Goal: Task Accomplishment & Management: Complete application form

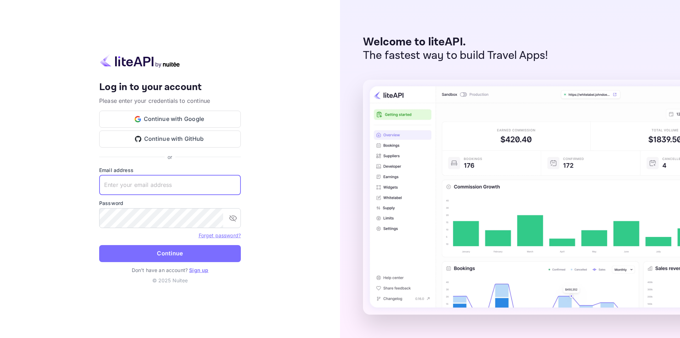
click at [155, 187] on input "text" at bounding box center [170, 185] width 142 height 20
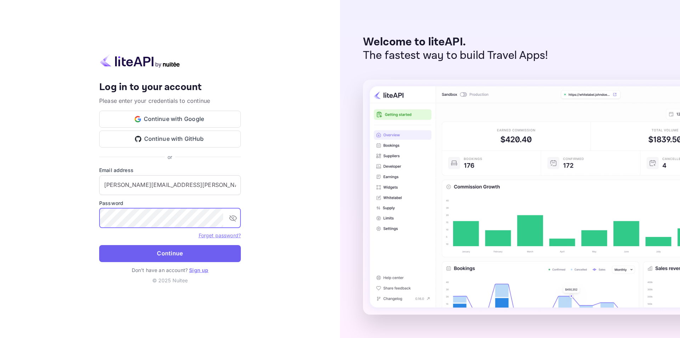
click at [182, 252] on button "Continue" at bounding box center [170, 253] width 142 height 17
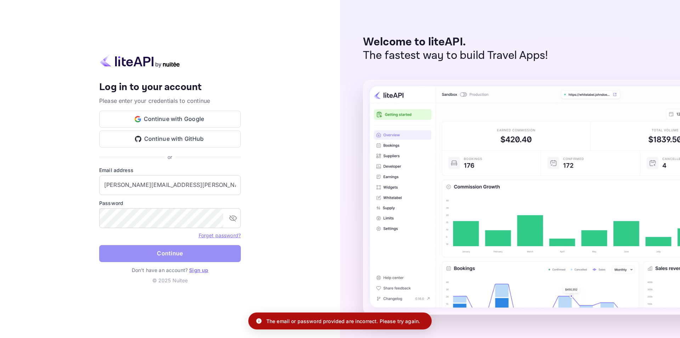
click at [148, 250] on button "Continue" at bounding box center [170, 253] width 142 height 17
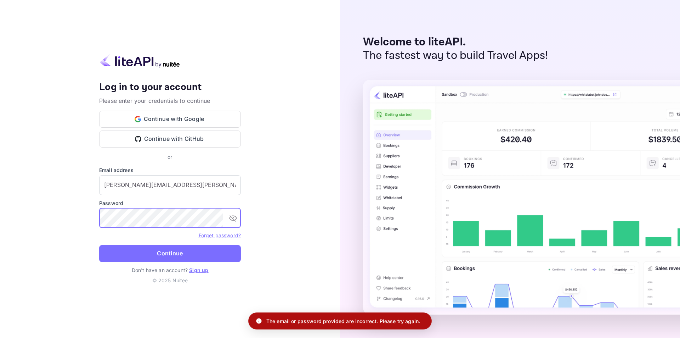
click at [58, 198] on div "Your account has been created successfully, a confirmation link has been sent t…" at bounding box center [170, 169] width 340 height 338
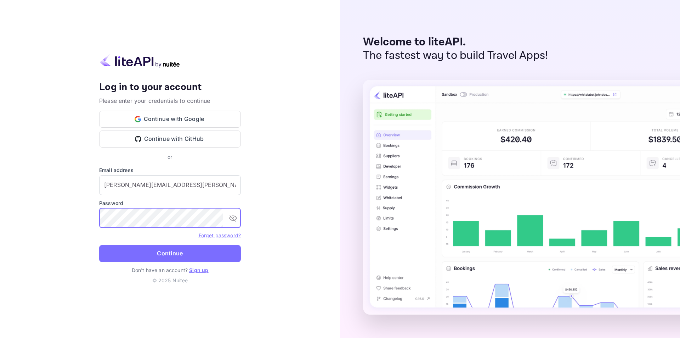
click at [63, 207] on div "Your account has been created successfully, a confirmation link has been sent t…" at bounding box center [170, 169] width 340 height 338
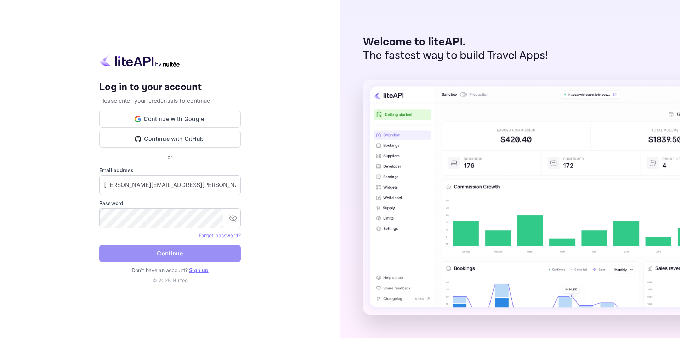
click at [160, 250] on button "Continue" at bounding box center [170, 253] width 142 height 17
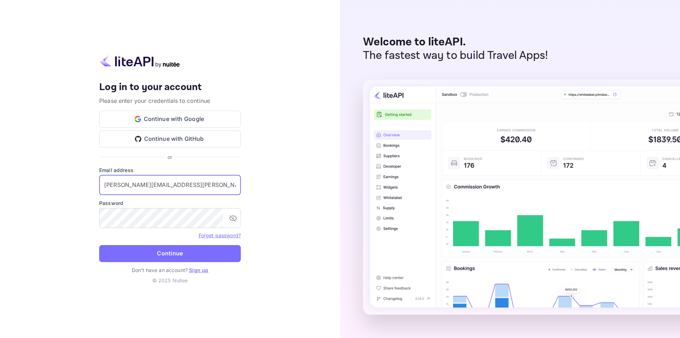
drag, startPoint x: 204, startPoint y: 183, endPoint x: 80, endPoint y: 183, distance: 124.3
click at [80, 183] on div "Your account has been created successfully, a confirmation link has been sent t…" at bounding box center [170, 169] width 340 height 338
paste input "o [EMAIL_ADDRESS][DOMAIN_NAME]"
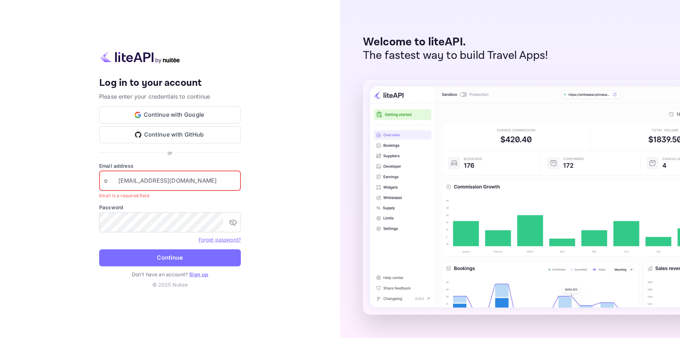
drag, startPoint x: 117, startPoint y: 181, endPoint x: 67, endPoint y: 175, distance: 49.6
click at [67, 175] on div "Your account has been created successfully, a confirmation link has been sent t…" at bounding box center [170, 169] width 340 height 338
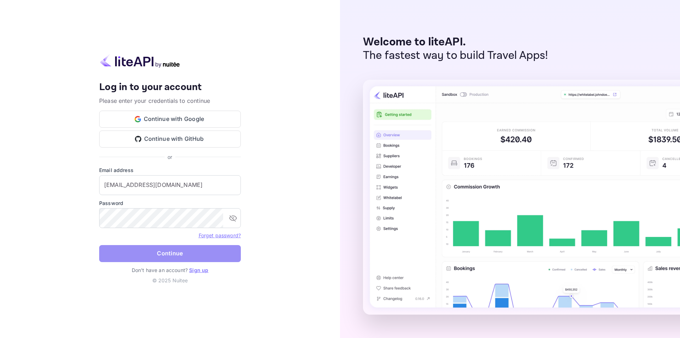
click at [135, 252] on button "Continue" at bounding box center [170, 253] width 142 height 17
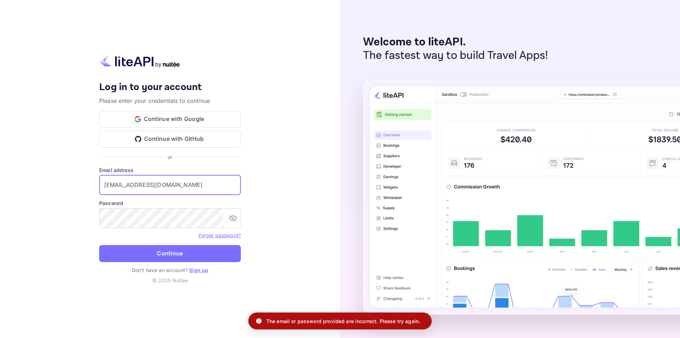
drag, startPoint x: 174, startPoint y: 182, endPoint x: 102, endPoint y: 186, distance: 72.4
click at [102, 186] on input "[EMAIL_ADDRESS][DOMAIN_NAME]" at bounding box center [170, 185] width 142 height 20
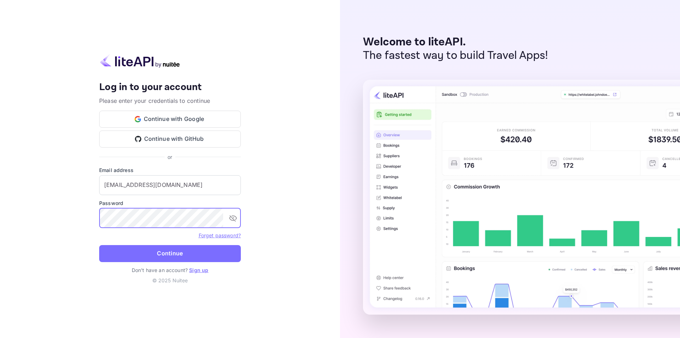
click at [88, 215] on div "Your account has been created successfully, a confirmation link has been sent t…" at bounding box center [170, 169] width 340 height 338
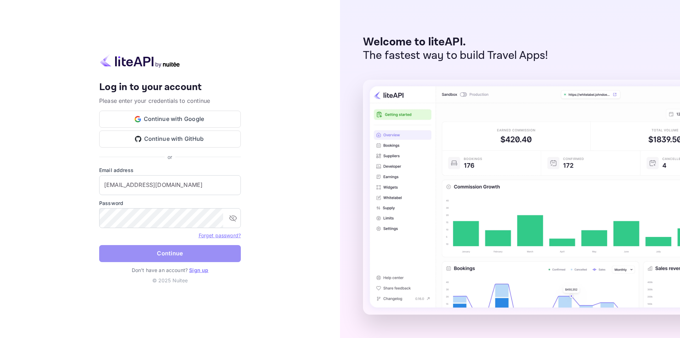
click at [175, 256] on button "Continue" at bounding box center [170, 253] width 142 height 17
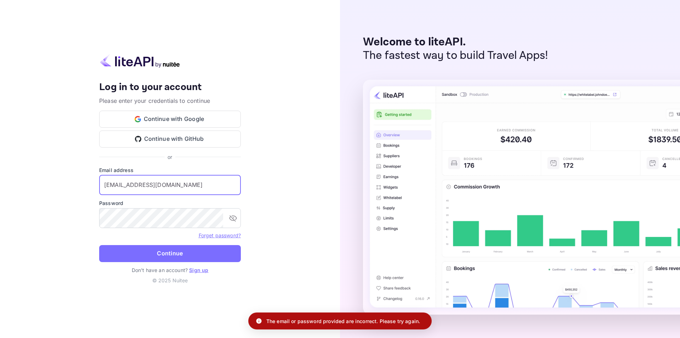
drag, startPoint x: 152, startPoint y: 184, endPoint x: 70, endPoint y: 175, distance: 82.4
click at [70, 175] on div "Your account has been created successfully, a confirmation link has been sent t…" at bounding box center [170, 169] width 340 height 338
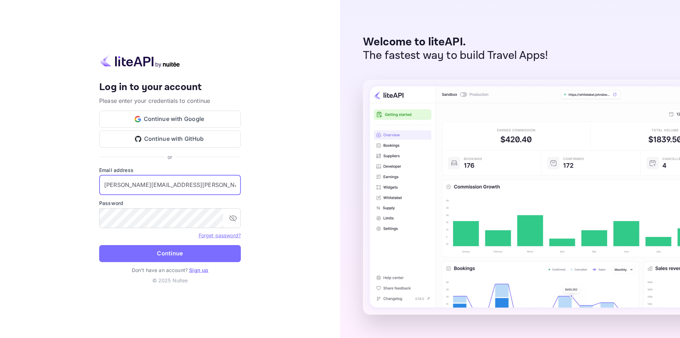
type input "[PERSON_NAME][EMAIL_ADDRESS][PERSON_NAME][DOMAIN_NAME]"
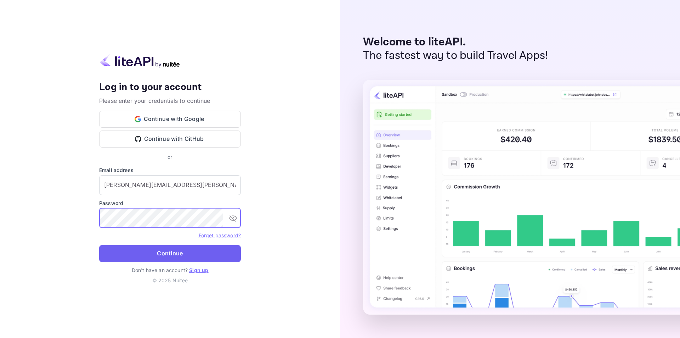
click at [157, 248] on button "Continue" at bounding box center [170, 253] width 142 height 17
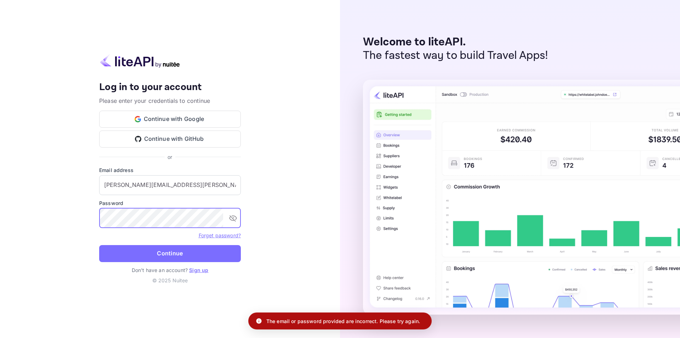
click at [49, 212] on div "Your account has been created successfully, a confirmation link has been sent t…" at bounding box center [170, 169] width 340 height 338
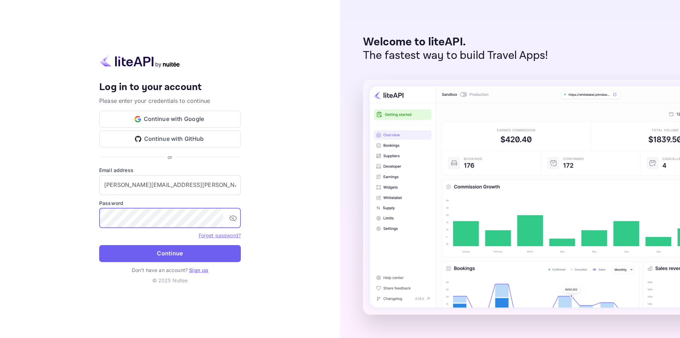
click at [154, 257] on button "Continue" at bounding box center [170, 253] width 142 height 17
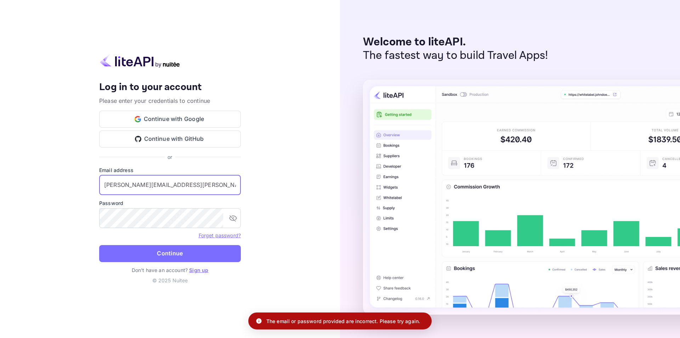
click at [208, 181] on input "[PERSON_NAME][EMAIL_ADDRESS][PERSON_NAME][DOMAIN_NAME]" at bounding box center [170, 185] width 142 height 20
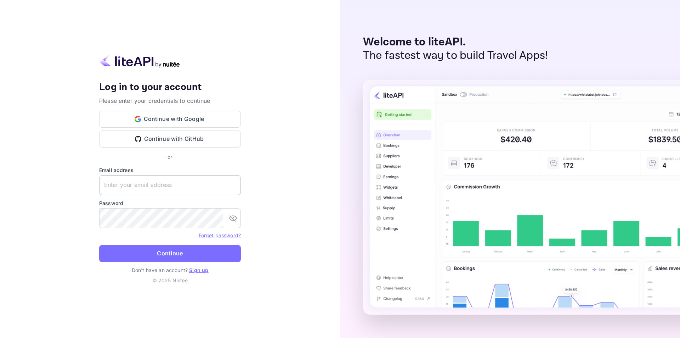
click at [175, 187] on input "text" at bounding box center [170, 185] width 142 height 20
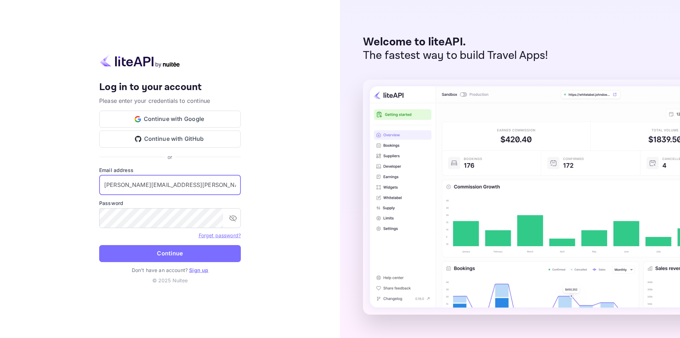
type input "[PERSON_NAME][EMAIL_ADDRESS][PERSON_NAME][DOMAIN_NAME]"
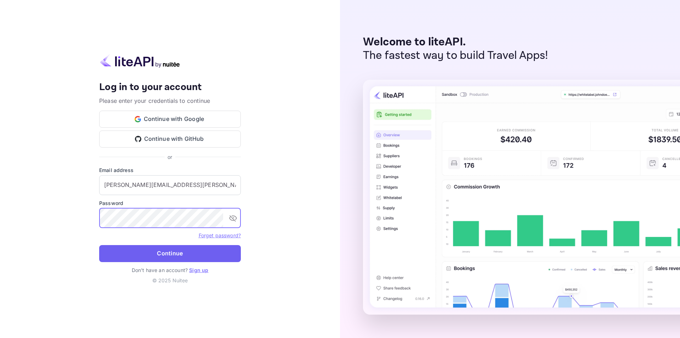
click at [166, 252] on button "Continue" at bounding box center [170, 253] width 142 height 17
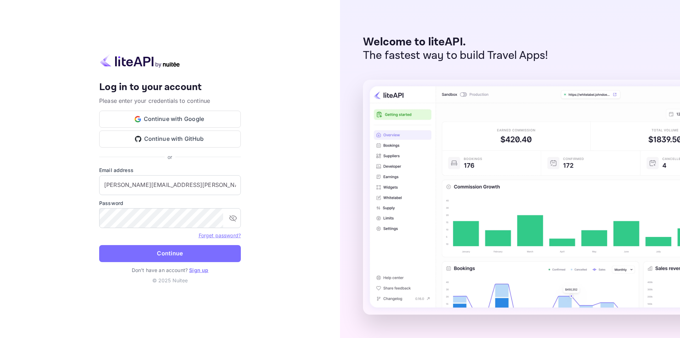
click at [73, 108] on div "Your account has been created successfully, a confirmation link has been sent t…" at bounding box center [170, 169] width 340 height 338
